Goal: Information Seeking & Learning: Learn about a topic

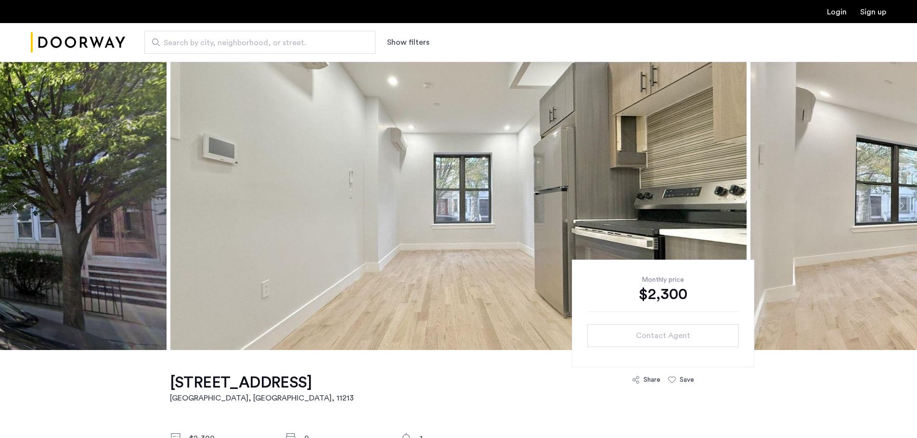
click at [259, 260] on img at bounding box center [458, 206] width 576 height 289
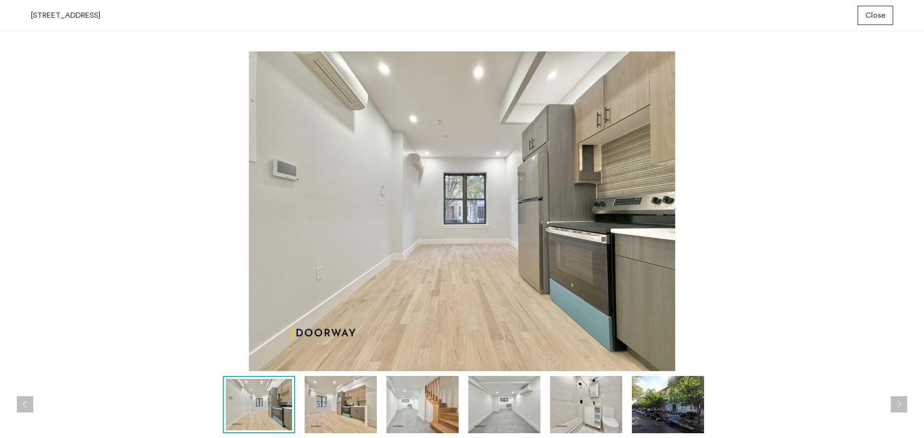
click at [447, 406] on img at bounding box center [422, 404] width 72 height 57
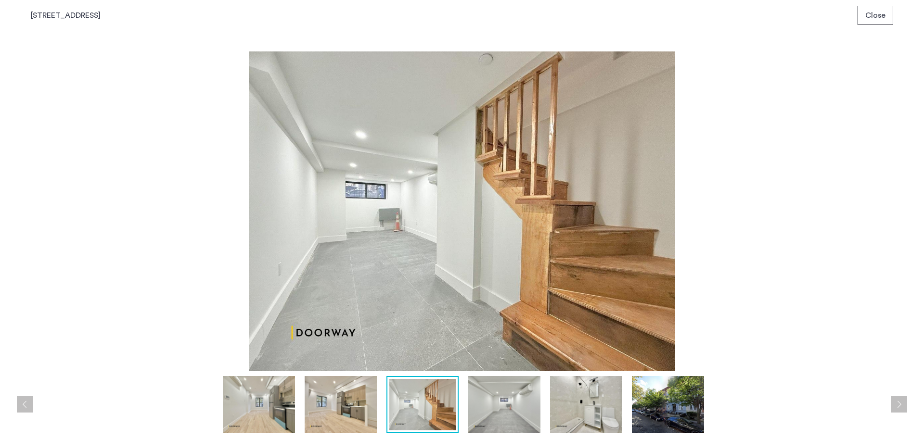
click at [274, 415] on img at bounding box center [259, 404] width 72 height 57
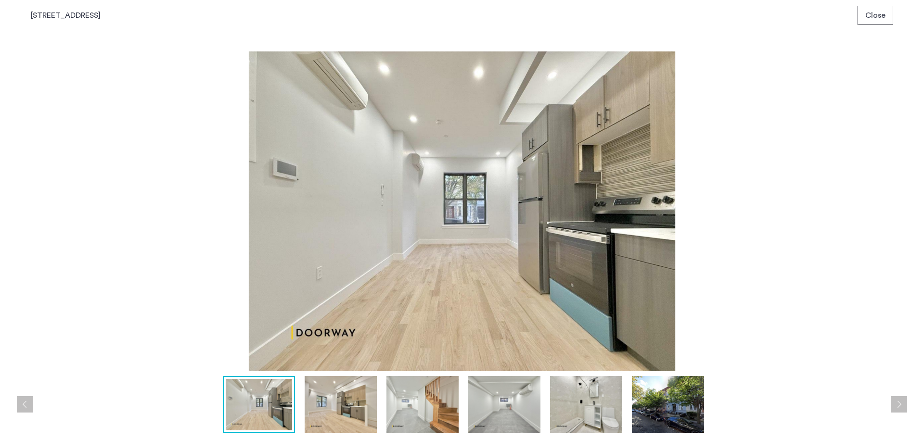
click at [349, 405] on img at bounding box center [341, 404] width 72 height 57
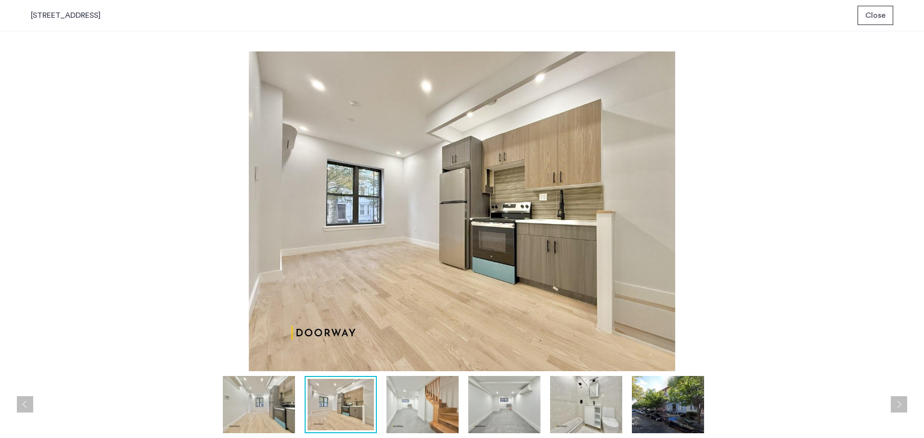
click at [396, 411] on img at bounding box center [422, 404] width 72 height 57
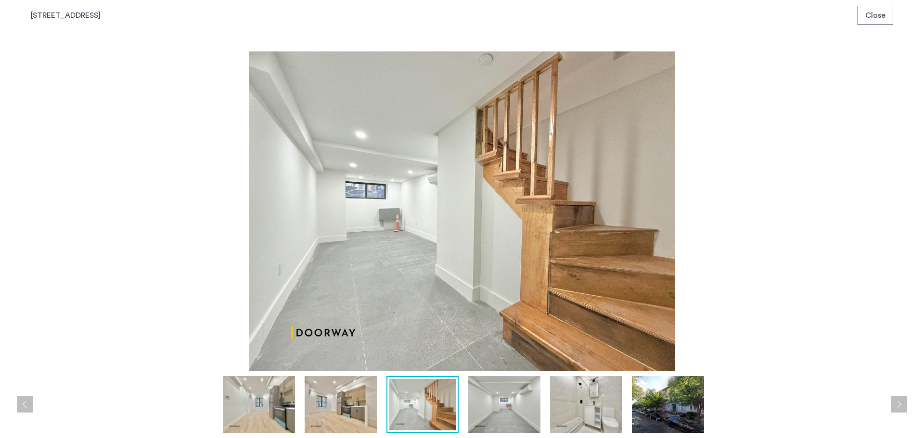
click at [483, 409] on img at bounding box center [504, 404] width 72 height 57
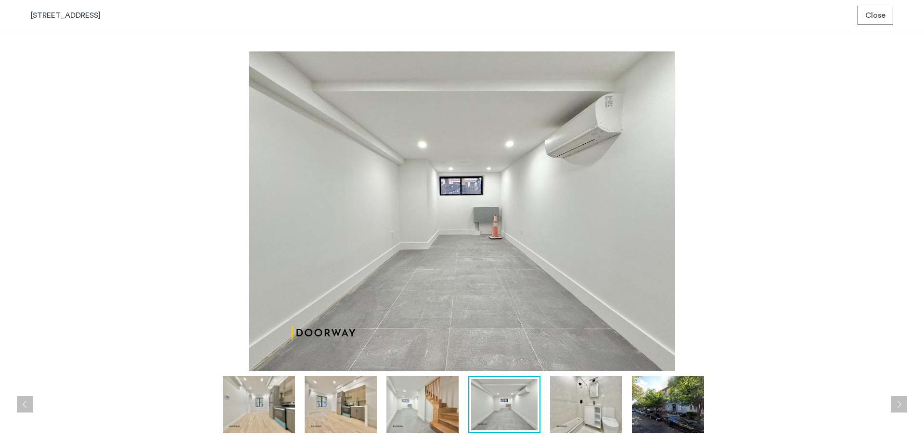
click at [610, 412] on img at bounding box center [586, 404] width 72 height 57
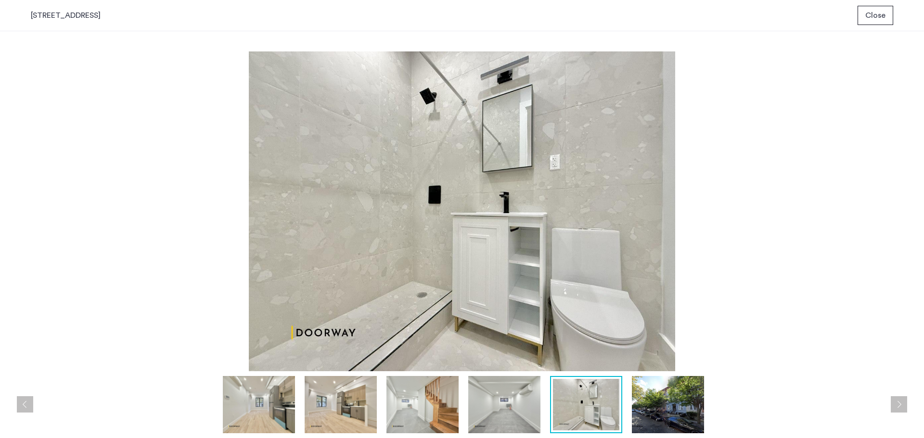
click at [678, 407] on img at bounding box center [668, 404] width 72 height 57
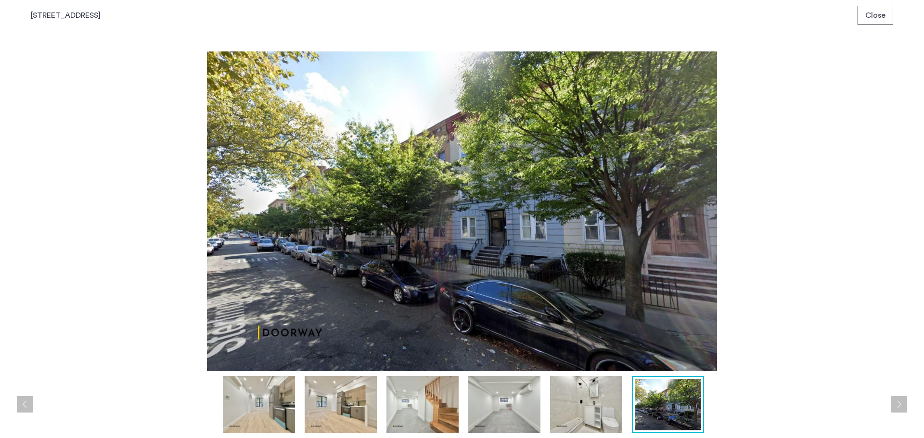
click at [425, 414] on img at bounding box center [422, 404] width 72 height 57
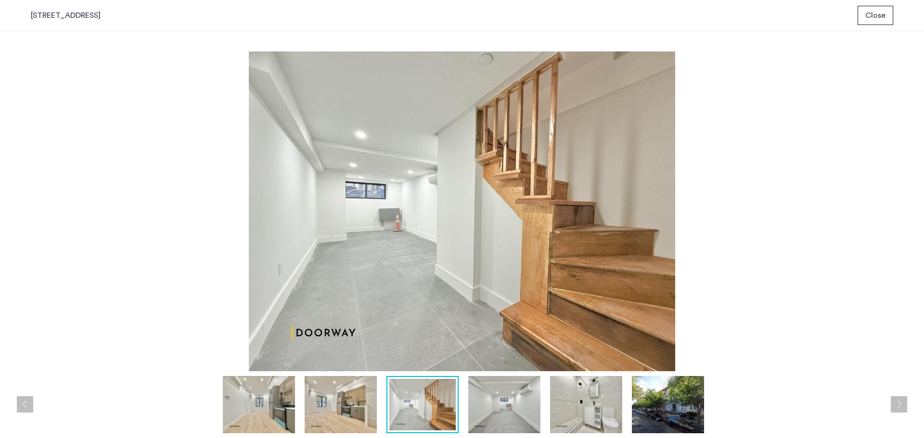
click at [339, 411] on img at bounding box center [341, 404] width 72 height 57
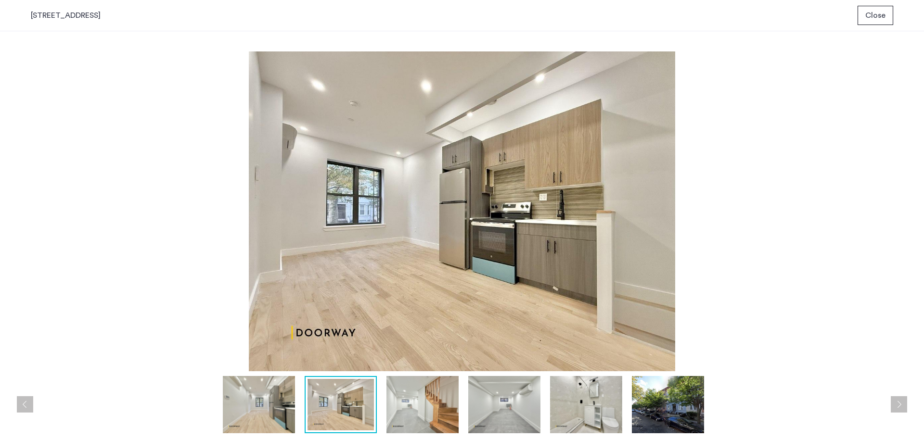
click at [246, 413] on img at bounding box center [259, 404] width 72 height 57
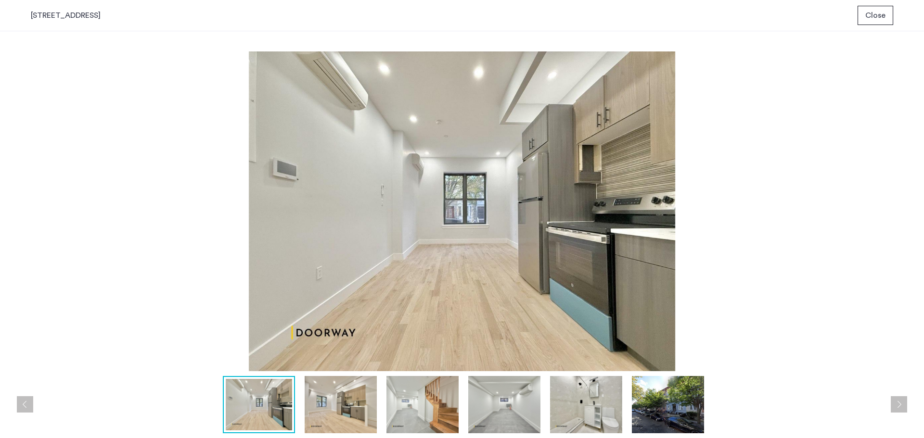
click at [422, 395] on img at bounding box center [422, 404] width 72 height 57
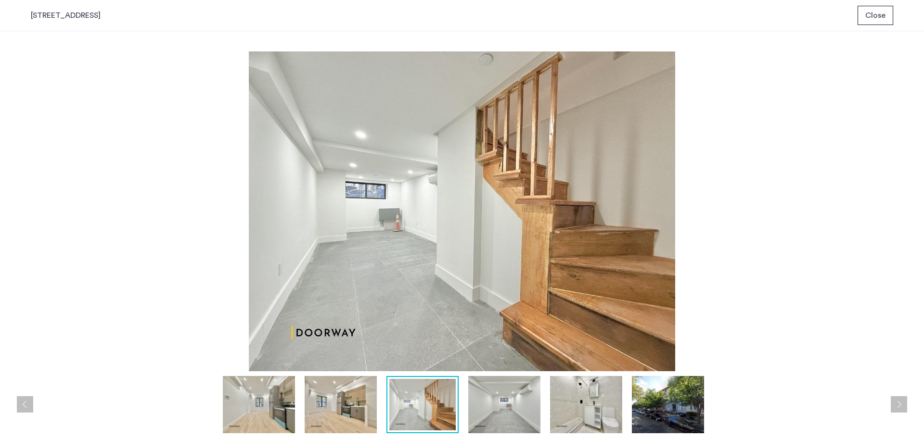
click at [256, 394] on img at bounding box center [259, 404] width 72 height 57
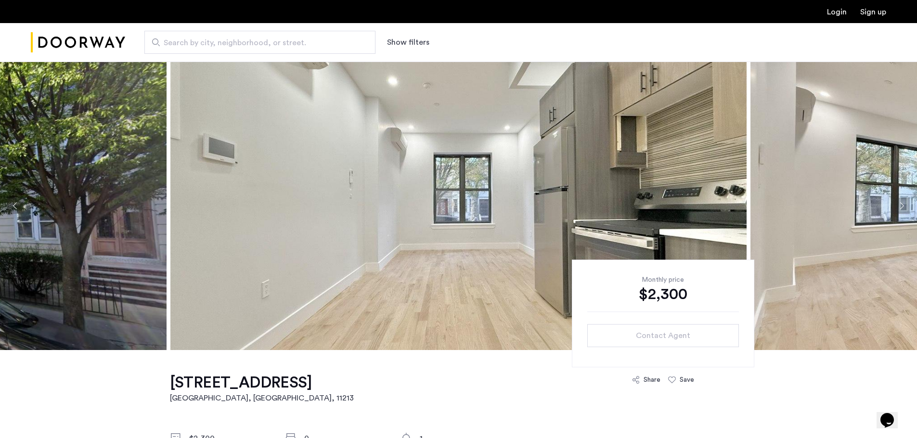
click at [404, 197] on img at bounding box center [458, 206] width 576 height 289
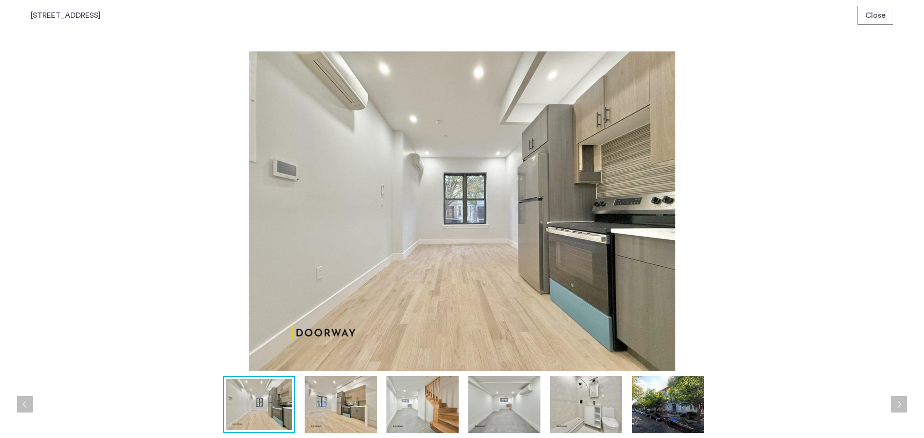
click at [344, 399] on img at bounding box center [341, 404] width 72 height 57
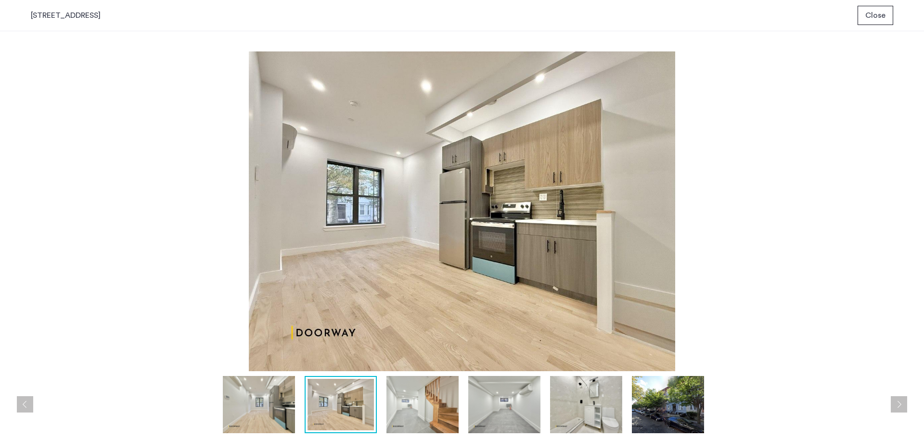
click at [166, 196] on img at bounding box center [462, 211] width 862 height 320
click at [433, 403] on img at bounding box center [422, 404] width 72 height 57
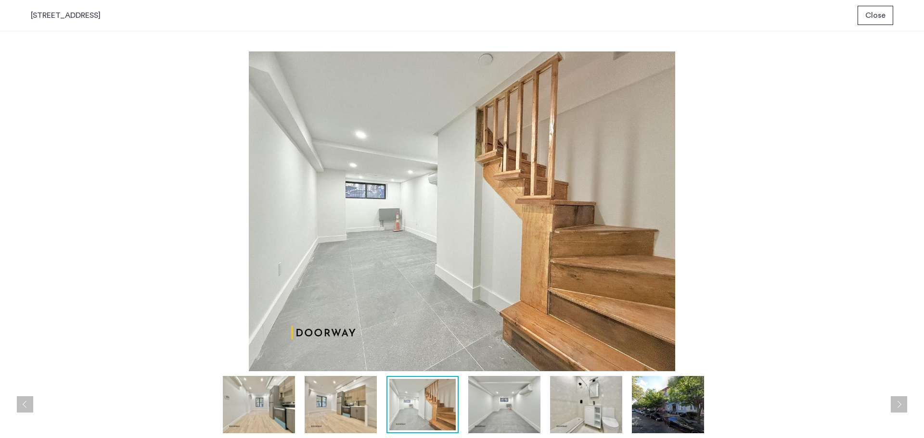
click at [518, 408] on img at bounding box center [504, 404] width 72 height 57
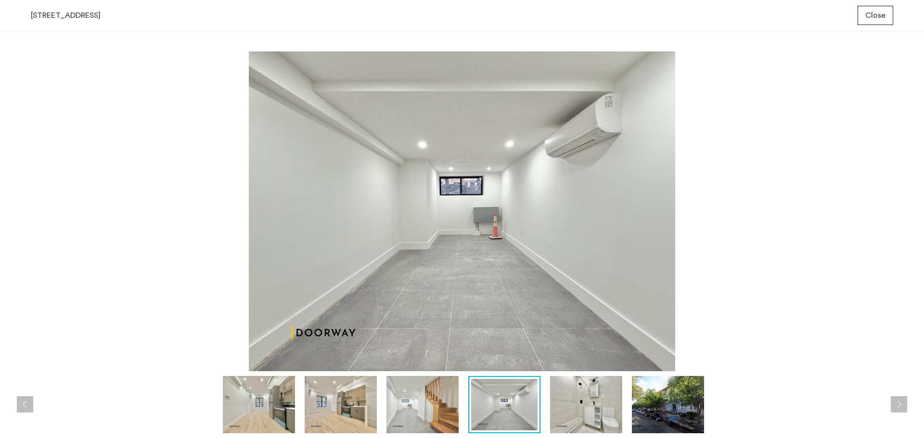
click at [416, 405] on img at bounding box center [422, 404] width 72 height 57
